Goal: Navigation & Orientation: Find specific page/section

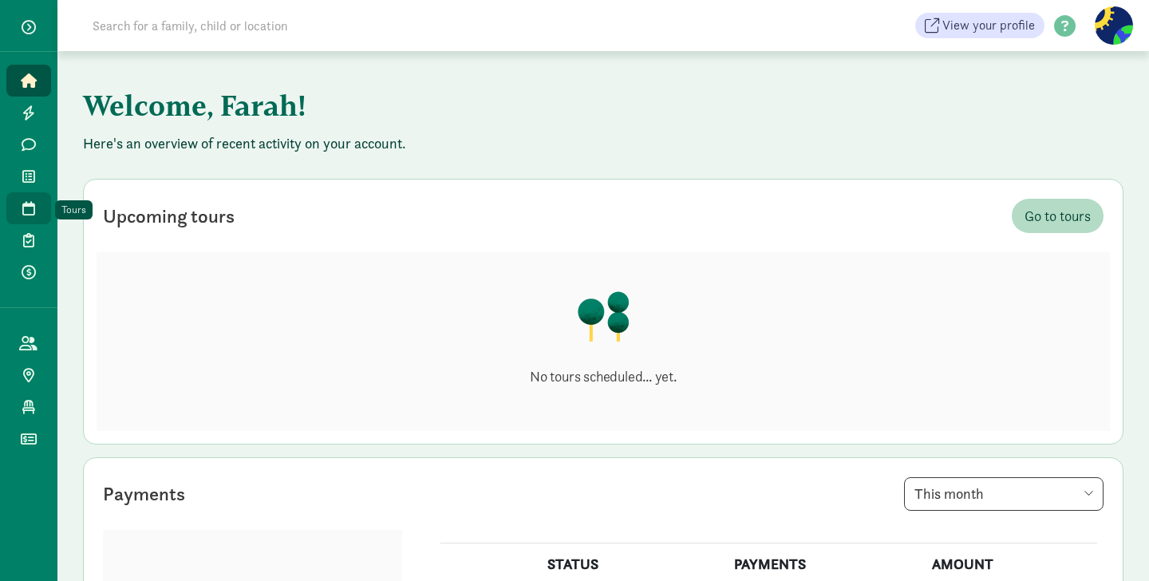
click at [29, 202] on icon at bounding box center [28, 208] width 13 height 14
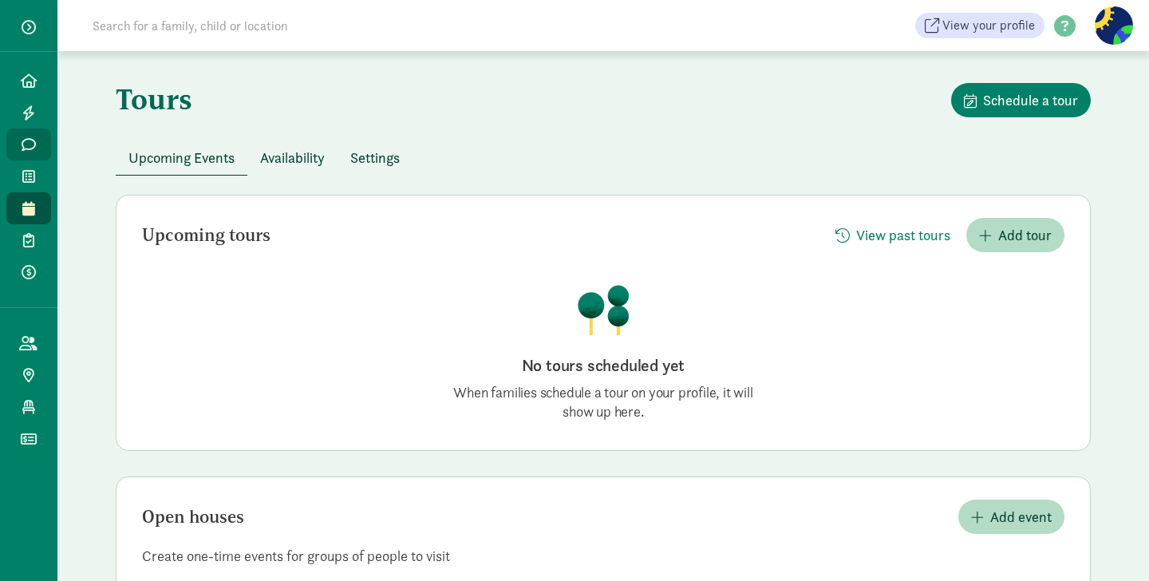
click at [28, 143] on icon at bounding box center [29, 144] width 14 height 14
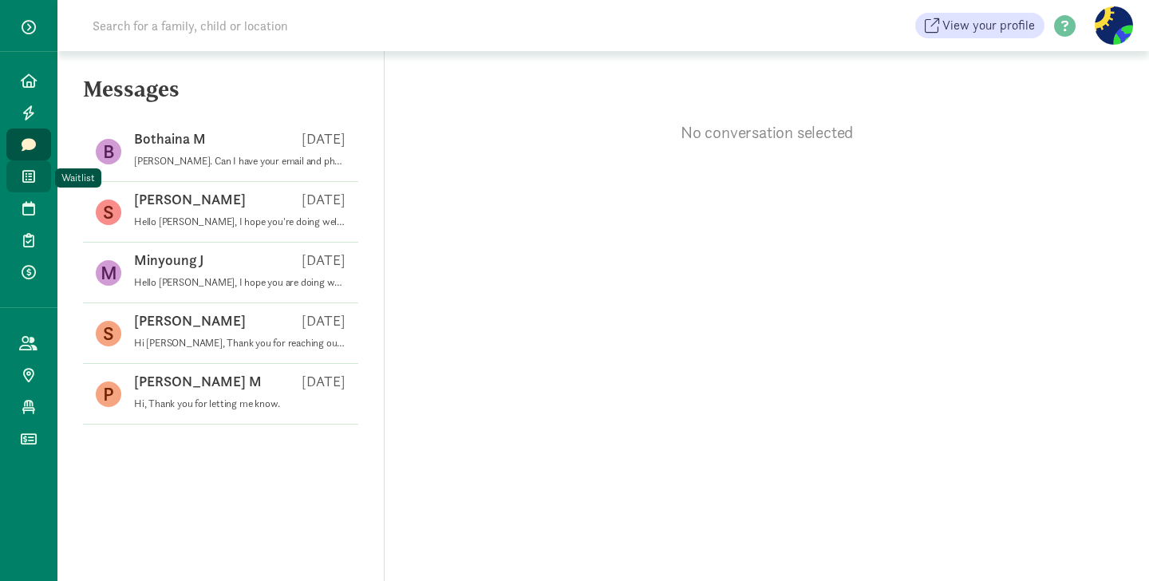
click at [26, 175] on icon at bounding box center [28, 176] width 13 height 14
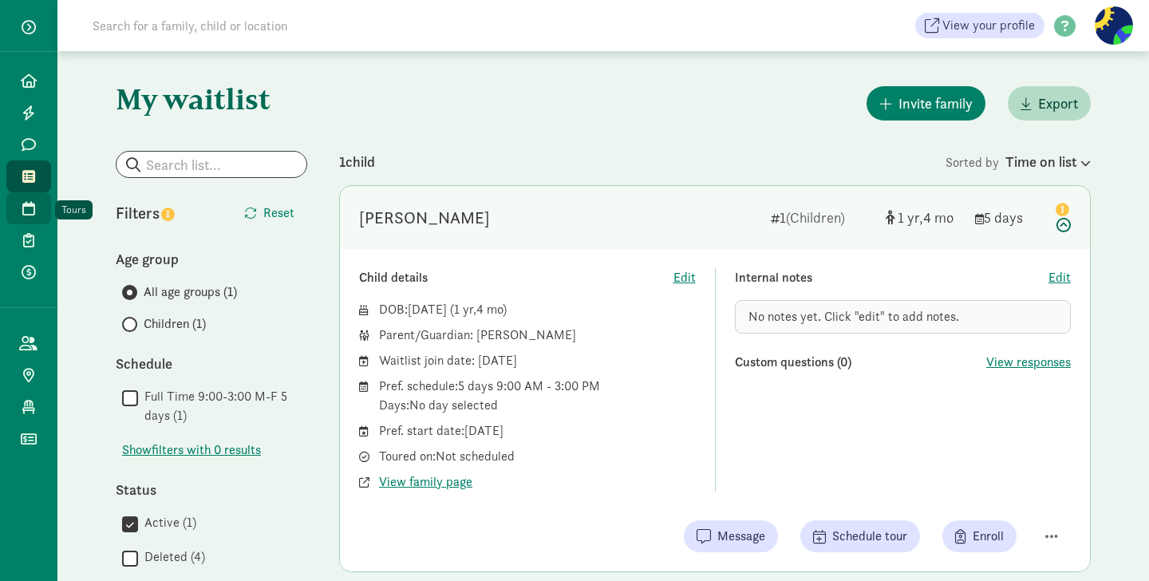
click at [32, 211] on icon at bounding box center [28, 208] width 13 height 14
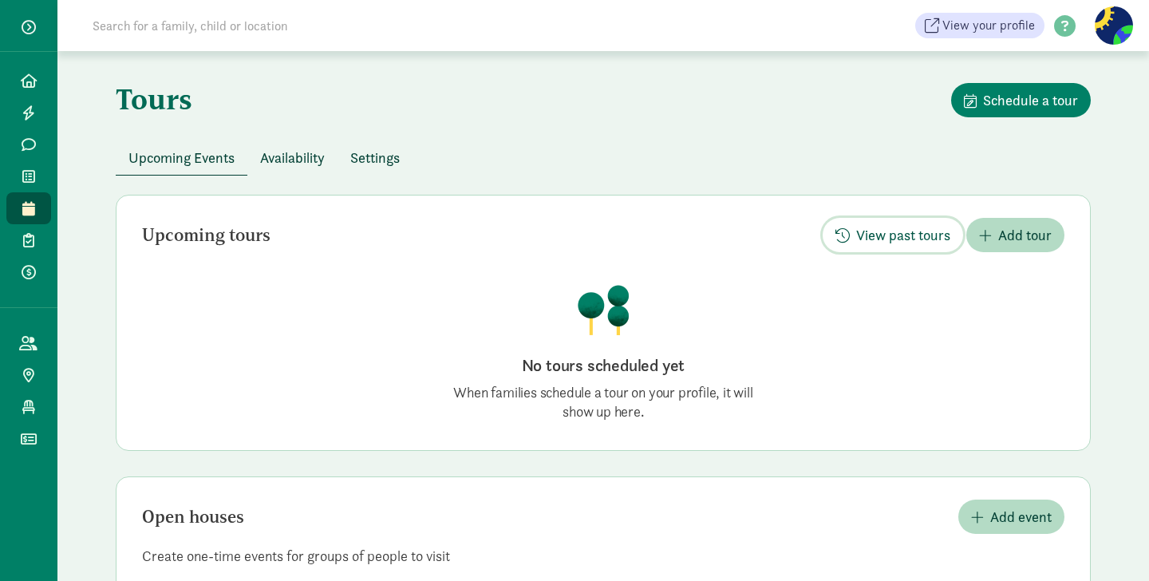
click at [896, 239] on span "View past tours" at bounding box center [903, 235] width 94 height 22
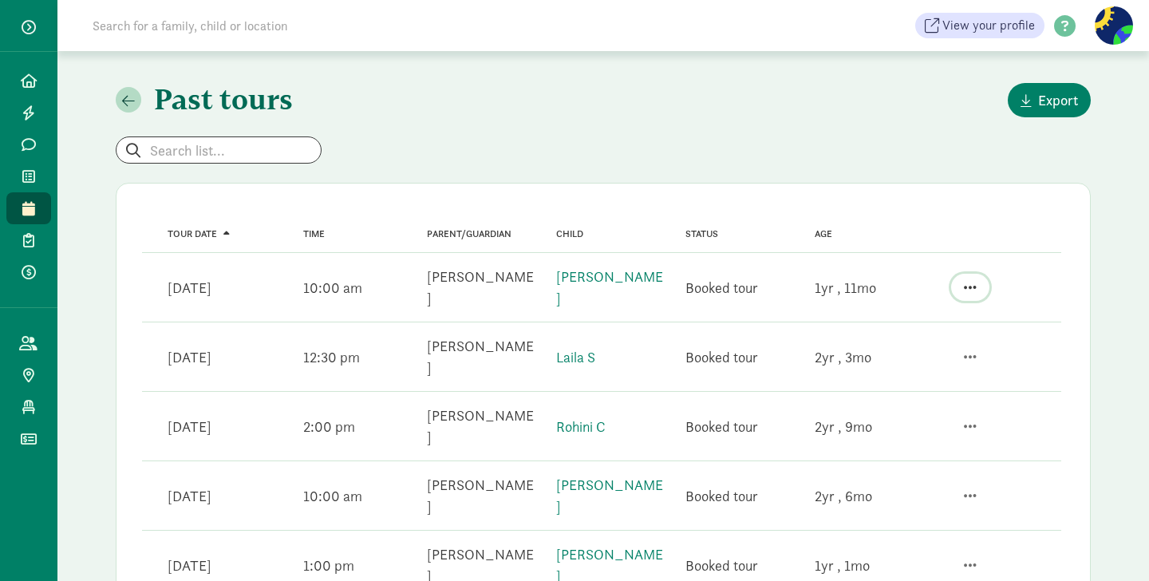
click at [969, 280] on span "button" at bounding box center [970, 287] width 13 height 14
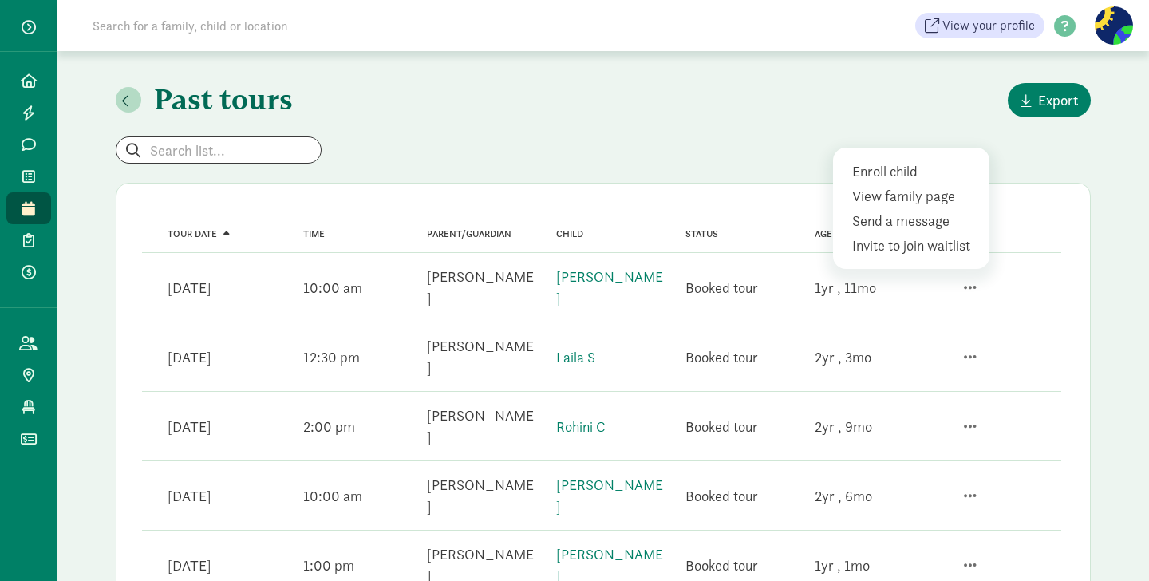
click at [701, 98] on div "Past tours Export" at bounding box center [603, 100] width 975 height 34
